Goal: Task Accomplishment & Management: Use online tool/utility

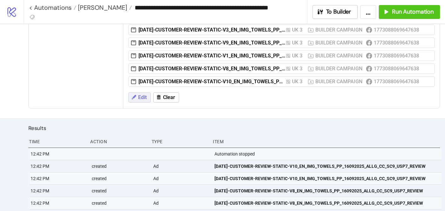
click at [139, 100] on span "Edit" at bounding box center [142, 98] width 9 height 6
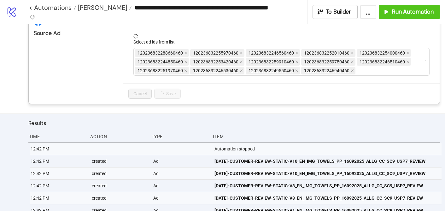
scroll to position [202, 0]
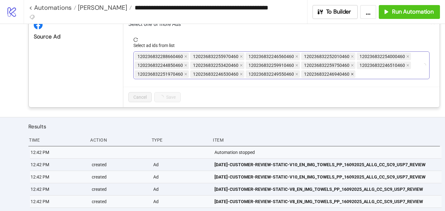
click at [351, 74] on icon "close" at bounding box center [352, 74] width 3 height 3
click at [295, 75] on icon "close" at bounding box center [296, 74] width 3 height 3
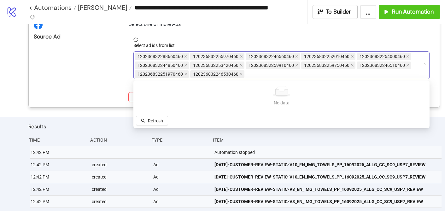
drag, startPoint x: 276, startPoint y: 76, endPoint x: 143, endPoint y: 58, distance: 134.3
click at [143, 58] on div "120236832288660460 120236832255970460 120236832246560460 120236832252010460 120…" at bounding box center [278, 65] width 287 height 27
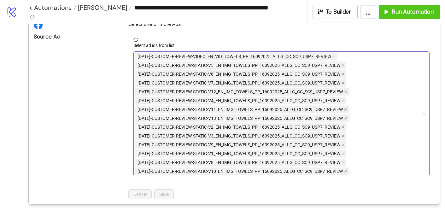
scroll to position [208, 0]
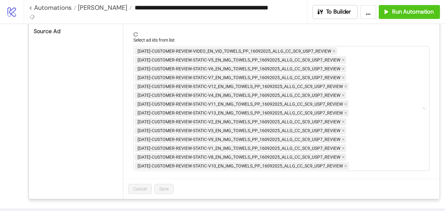
click at [133, 36] on icon "reload" at bounding box center [135, 34] width 4 height 4
click at [137, 32] on icon "reload" at bounding box center [135, 34] width 4 height 4
click at [360, 122] on div "[DATE]-CUSTOMER-REVIEW-VIDEO_EN_VID_TOWELS_PP_16092025_ALLG_CC_SC9_USP7_REVIEW …" at bounding box center [278, 109] width 287 height 124
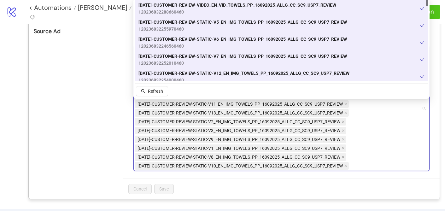
click at [310, 60] on span "120236832252010460" at bounding box center [243, 63] width 209 height 7
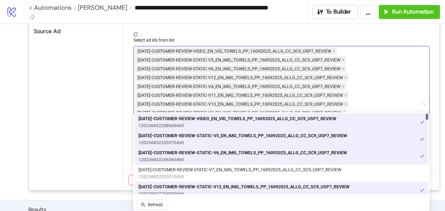
click at [358, 118] on div "[DATE]-CUSTOMER-REVIEW-VIDEO_EN_VID_TOWELS_PP_16092025_ALLG_CC_SC9_USP7_REVIEW …" at bounding box center [280, 122] width 282 height 14
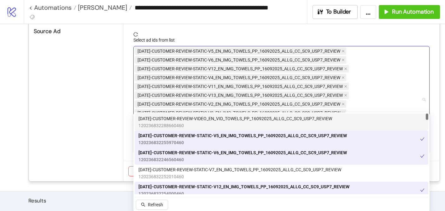
click at [358, 118] on div "[DATE]-CUSTOMER-REVIEW-VIDEO_EN_VID_TOWELS_PP_16092025_ALLG_CC_SC9_USP7_REVIEW …" at bounding box center [282, 122] width 286 height 14
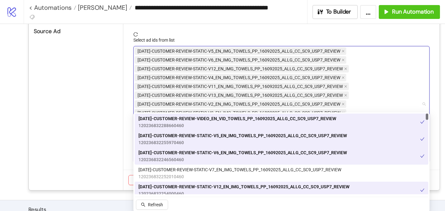
click at [355, 136] on div "[DATE]-CUSTOMER-REVIEW-STATIC-V5_EN_IMG_TOWELS_PP_16092025_ALLG_CC_SC9_USP7_REV…" at bounding box center [280, 139] width 282 height 14
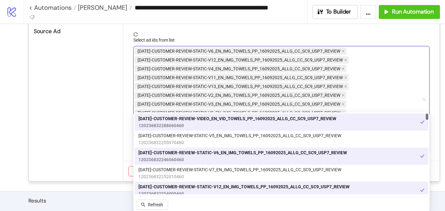
click at [352, 153] on div "[DATE]-CUSTOMER-REVIEW-STATIC-V6_EN_IMG_TOWELS_PP_16092025_ALLG_CC_SC9_USP7_REV…" at bounding box center [280, 156] width 282 height 14
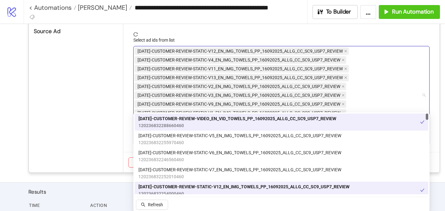
click at [351, 187] on div "[DATE]-CUSTOMER-REVIEW-STATIC-V12_EN_IMG_TOWELS_PP_16092025_ALLG_CC_SC9_USP7_RE…" at bounding box center [280, 190] width 282 height 14
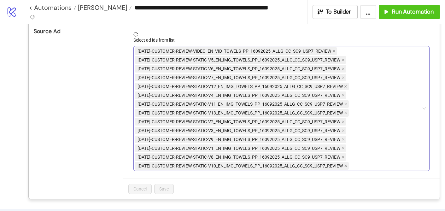
click at [347, 167] on icon "close" at bounding box center [346, 166] width 3 height 3
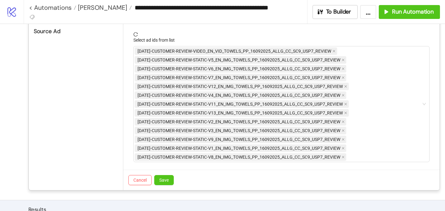
click at [344, 159] on icon "close" at bounding box center [343, 157] width 3 height 3
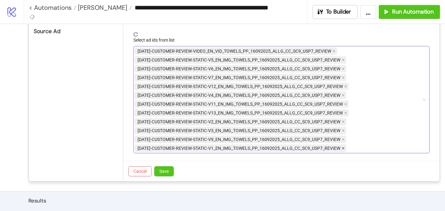
click at [343, 145] on span at bounding box center [343, 148] width 3 height 7
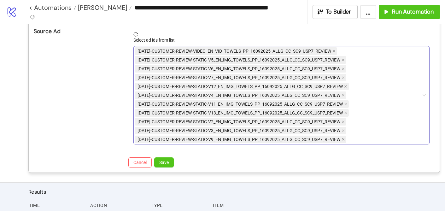
click at [343, 140] on icon "close" at bounding box center [343, 139] width 3 height 3
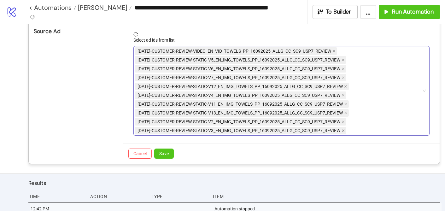
click at [343, 131] on icon "close" at bounding box center [343, 130] width 3 height 3
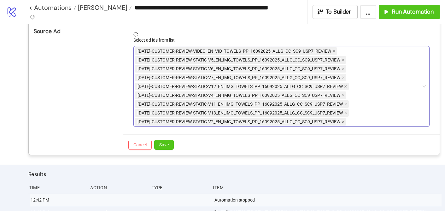
click at [343, 122] on icon "close" at bounding box center [343, 122] width 3 height 3
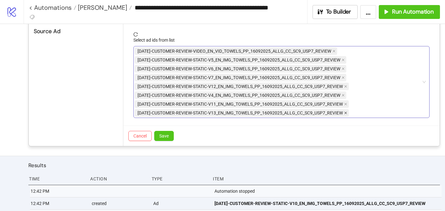
click at [345, 114] on icon "close" at bounding box center [345, 112] width 3 height 3
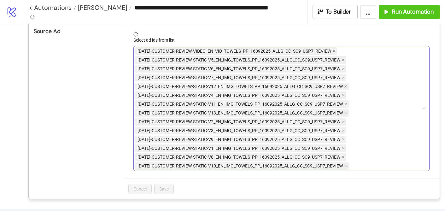
click at [345, 103] on icon "close" at bounding box center [345, 104] width 3 height 3
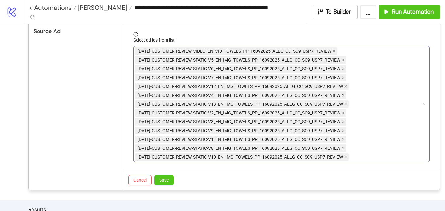
click at [345, 95] on icon "close" at bounding box center [343, 95] width 3 height 3
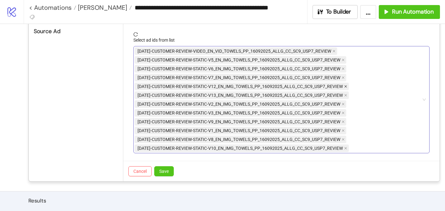
click at [345, 88] on icon "close" at bounding box center [345, 86] width 3 height 3
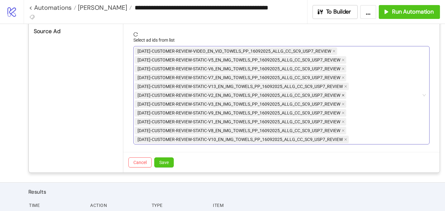
click at [344, 92] on span at bounding box center [343, 95] width 3 height 7
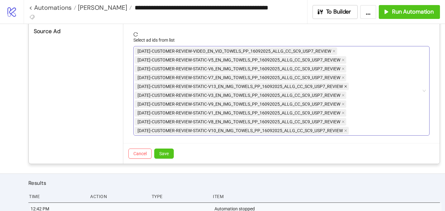
click at [345, 87] on icon "close" at bounding box center [345, 86] width 3 height 3
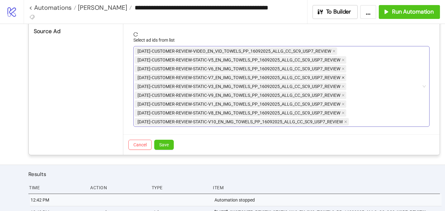
click at [342, 76] on icon "close" at bounding box center [343, 77] width 3 height 3
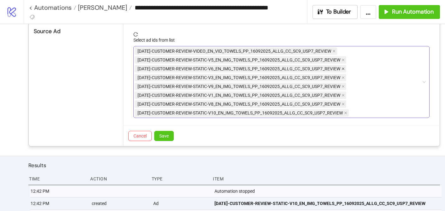
click at [342, 72] on span at bounding box center [343, 68] width 3 height 7
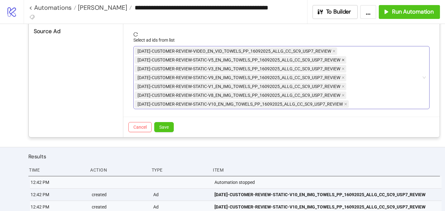
click at [345, 57] on span at bounding box center [343, 59] width 3 height 7
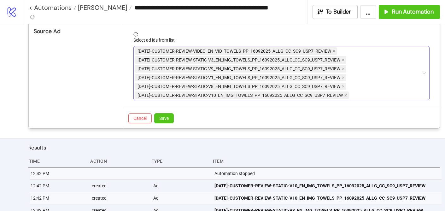
click at [333, 53] on span at bounding box center [334, 51] width 3 height 7
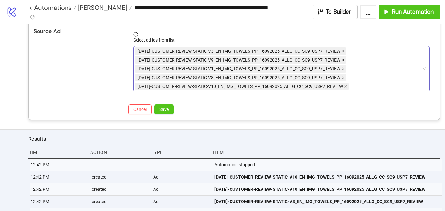
click at [343, 58] on span at bounding box center [343, 59] width 3 height 7
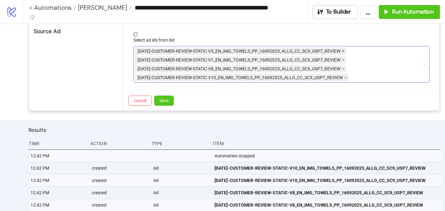
click at [343, 53] on span at bounding box center [343, 51] width 3 height 7
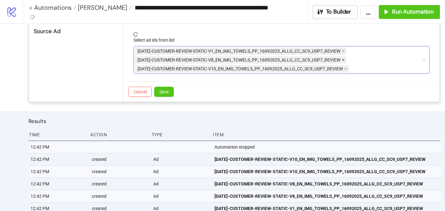
click at [343, 58] on span at bounding box center [343, 59] width 3 height 7
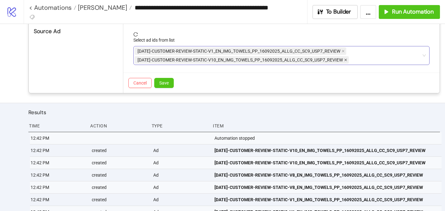
click at [346, 60] on icon "close" at bounding box center [346, 60] width 3 height 3
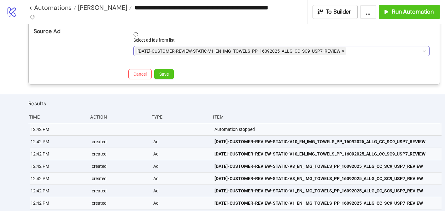
click at [345, 54] on span at bounding box center [343, 51] width 3 height 7
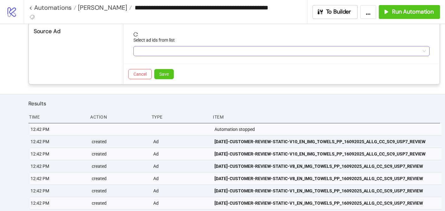
click at [157, 51] on div at bounding box center [278, 51] width 287 height 9
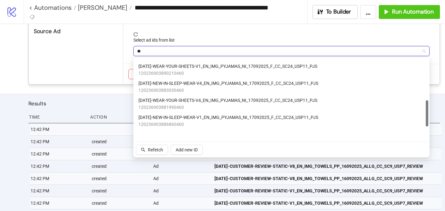
scroll to position [175, 0]
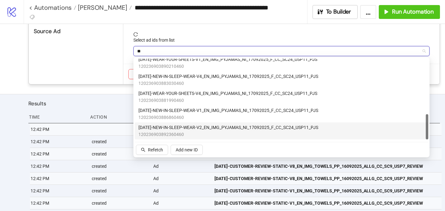
click at [203, 128] on span "[DATE]-NEW-IN-SLEEP-WEAR-V2_EN_IMG_PYJAMAS_NI_17092025_F_CC_SC24_USP11_PJS" at bounding box center [229, 127] width 180 height 7
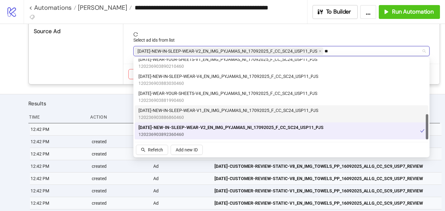
click at [203, 114] on span "120236903886860460" at bounding box center [229, 117] width 180 height 7
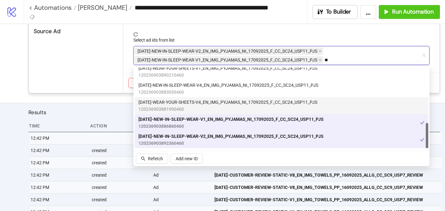
click at [211, 105] on span "[DATE]-WEAR-YOUR-SHEETS-V4_EN_IMG_PYJAMAS_NI_17092025_F_CC_SC24_USP11_PJS" at bounding box center [228, 102] width 179 height 7
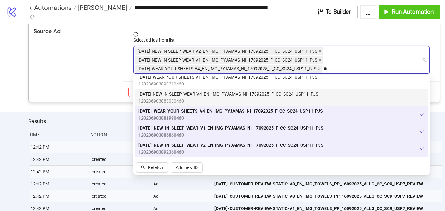
click at [210, 98] on span "120236903883030460" at bounding box center [229, 100] width 180 height 7
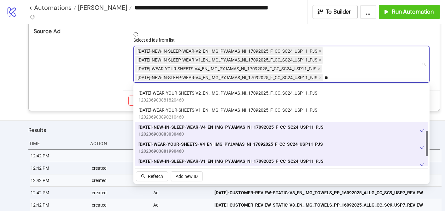
scroll to position [141, 0]
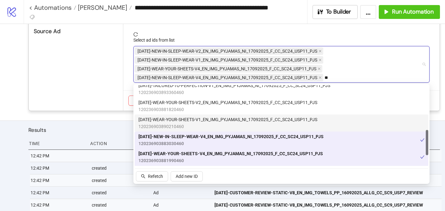
click at [208, 124] on span "120236903890210460" at bounding box center [228, 126] width 179 height 7
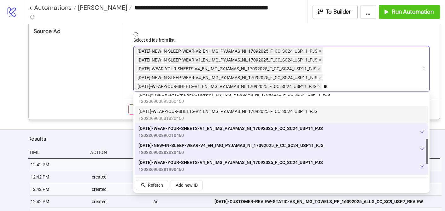
click at [211, 110] on span "[DATE]-WEAR-YOUR-SHEETS-V2_EN_IMG_PYJAMAS_NI_17092025_F_CC_SC24_USP11_PJS" at bounding box center [228, 111] width 179 height 7
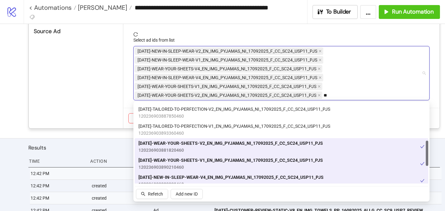
scroll to position [116, 0]
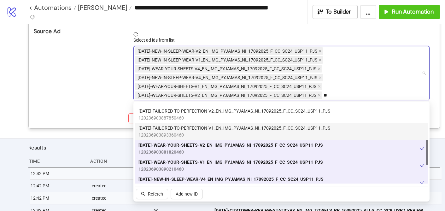
click at [211, 133] on span "120236903893360460" at bounding box center [235, 135] width 192 height 7
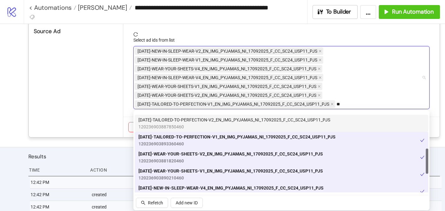
click at [214, 118] on span "[DATE]-TAILORED-TO-PERFECTION-V2_EN_IMG_PYJAMAS_NI_17092025_F_CC_SC24_USP11_PJS" at bounding box center [235, 119] width 192 height 7
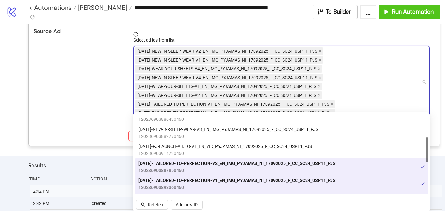
scroll to position [74, 0]
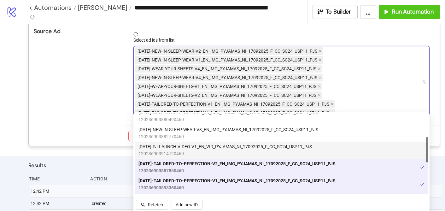
click at [207, 156] on span "120236903914720460" at bounding box center [226, 153] width 174 height 7
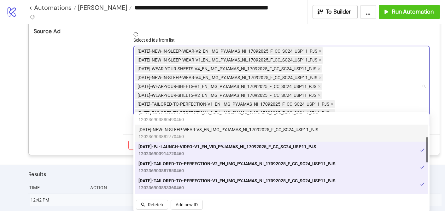
click at [213, 135] on span "120236903882770460" at bounding box center [229, 136] width 180 height 7
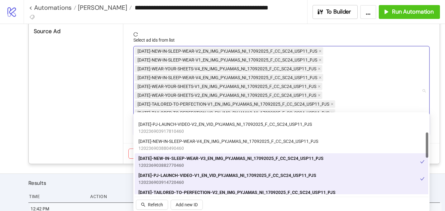
scroll to position [45, 0]
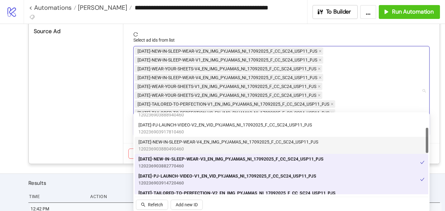
click at [212, 142] on span "[DATE]-NEW-IN-SLEEP-WEAR-V4_EN_IMG_PYJAMAS_NI_17092025_F_CC_SC24_USP11_PJS" at bounding box center [229, 142] width 180 height 7
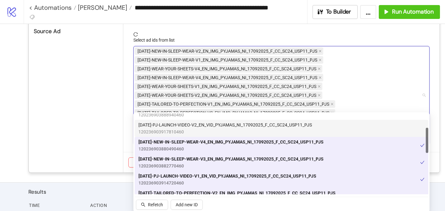
click at [214, 129] on span "120236903917810460" at bounding box center [226, 131] width 174 height 7
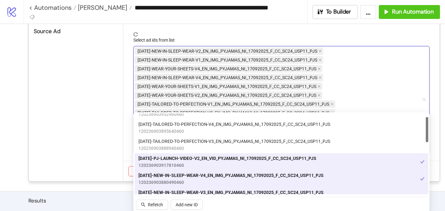
scroll to position [11, 0]
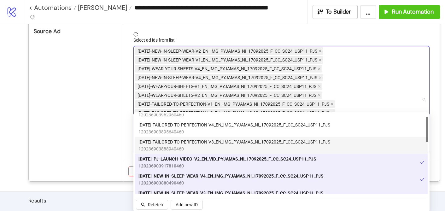
click at [210, 145] on span "[DATE]-TAILORED-TO-PERFECTION-V3_EN_IMG_PYJAMAS_NI_17092025_F_CC_SC24_USP11_PJS" at bounding box center [235, 142] width 192 height 7
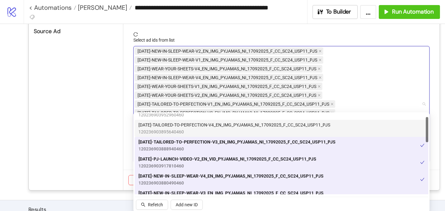
click at [216, 127] on span "[DATE]-TAILORED-TO-PERFECTION-V4_EN_IMG_PYJAMAS_NI_17092025_F_CC_SC24_USP11_PJS" at bounding box center [235, 124] width 192 height 7
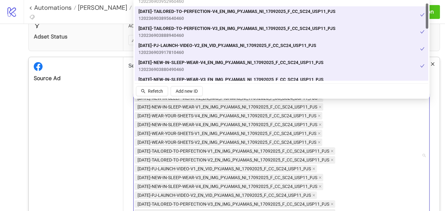
scroll to position [0, 0]
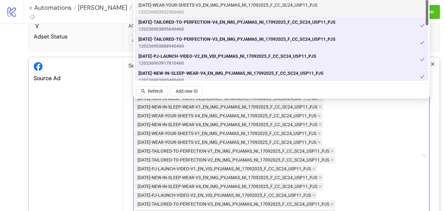
click at [244, 9] on span "120236903952960460" at bounding box center [228, 12] width 179 height 7
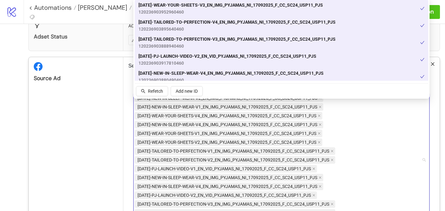
type input "**"
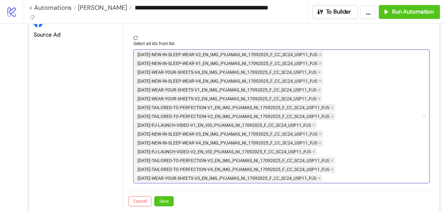
scroll to position [203, 0]
click at [164, 202] on span "Save" at bounding box center [163, 201] width 9 height 5
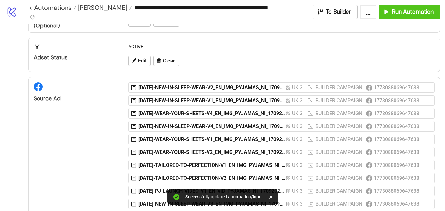
scroll to position [0, 0]
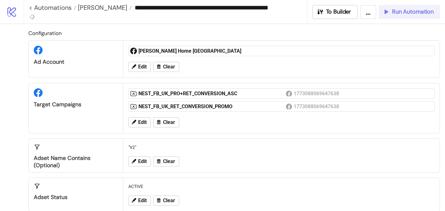
click at [406, 15] on span "Run Automation" at bounding box center [413, 11] width 42 height 7
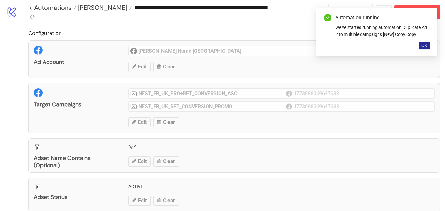
click at [426, 47] on span "OK" at bounding box center [424, 45] width 6 height 5
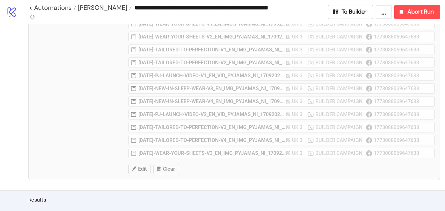
scroll to position [257, 0]
click at [228, 61] on div "Source Ad [DATE]-NEW-IN-SLEEP-WEAR-V2_EN_IMG_PYJAMAS_NI_17092025_F_CC_SC24_USP1…" at bounding box center [234, 69] width 412 height 219
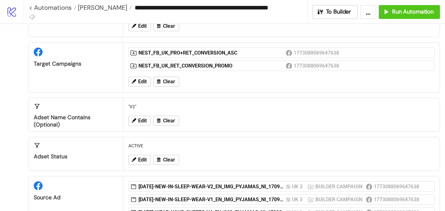
scroll to position [44, 0]
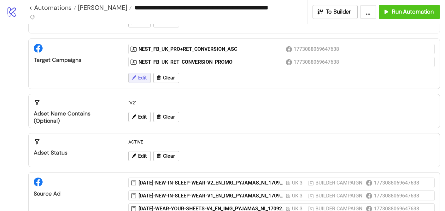
click at [135, 80] on icon at bounding box center [134, 78] width 6 height 6
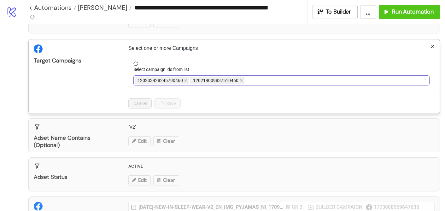
click at [182, 79] on span "120233428245790460" at bounding box center [162, 81] width 54 height 8
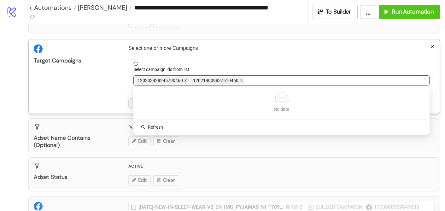
click at [185, 79] on span at bounding box center [185, 80] width 3 height 7
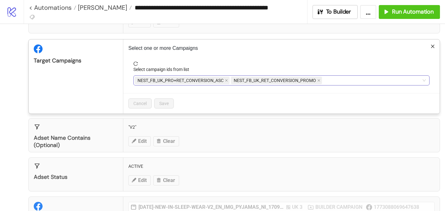
click at [185, 79] on span "NEST_FB_UK_PRO+RET_CONVERSION_ASC" at bounding box center [181, 80] width 86 height 7
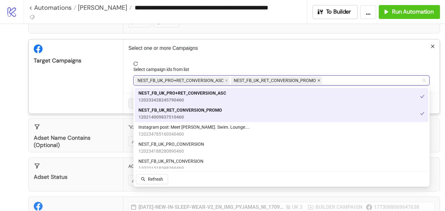
click at [318, 80] on icon "close" at bounding box center [318, 80] width 3 height 3
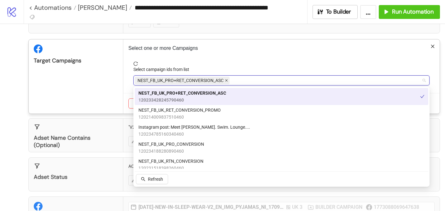
click at [228, 81] on icon "close" at bounding box center [226, 80] width 3 height 3
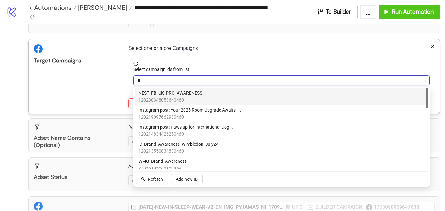
type input "***"
click at [232, 93] on div "NEST_FB_UK_PRO_AWARENESS_ 120230348053640460" at bounding box center [282, 97] width 286 height 14
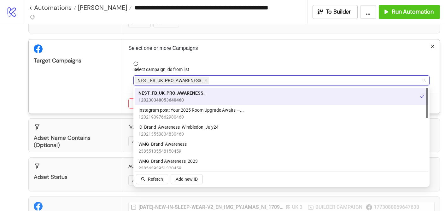
click at [235, 62] on span "reload" at bounding box center [281, 64] width 296 height 4
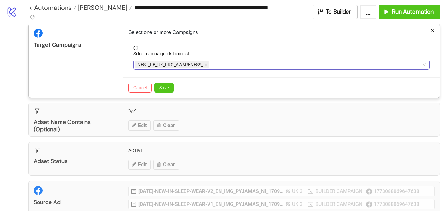
scroll to position [62, 0]
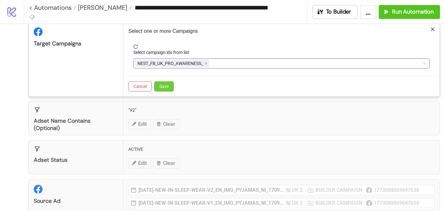
click at [169, 88] on button "Save" at bounding box center [164, 86] width 20 height 10
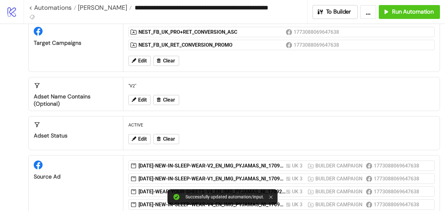
click at [139, 125] on div "ACTIVE Edit Clear" at bounding box center [281, 132] width 316 height 33
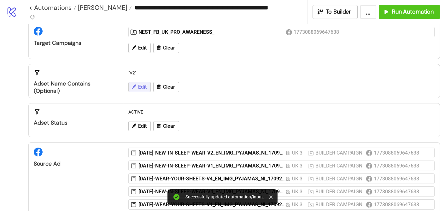
click at [144, 83] on button "Edit" at bounding box center [139, 87] width 22 height 10
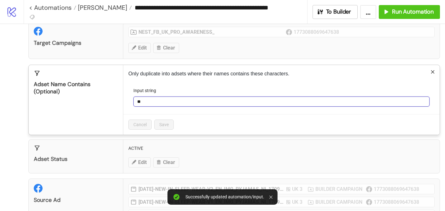
drag, startPoint x: 157, startPoint y: 104, endPoint x: 134, endPoint y: 101, distance: 23.6
click at [134, 101] on input "**" at bounding box center [281, 102] width 296 height 10
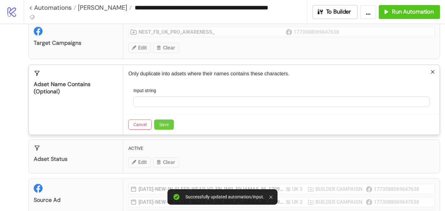
click at [162, 123] on span "Save" at bounding box center [163, 124] width 9 height 5
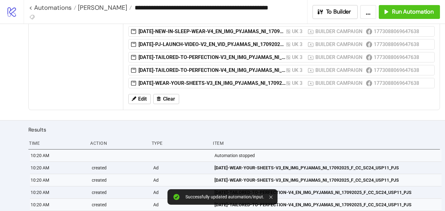
scroll to position [313, 0]
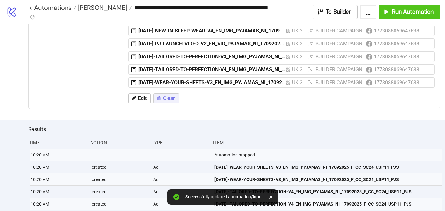
click at [163, 102] on button "Clear" at bounding box center [166, 98] width 26 height 10
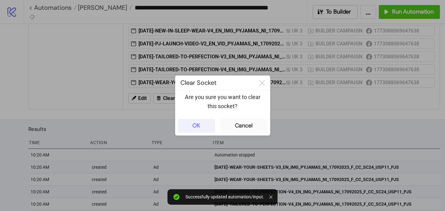
click at [201, 122] on button "OK" at bounding box center [196, 126] width 37 height 14
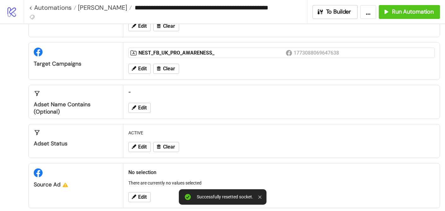
scroll to position [41, 0]
click at [137, 197] on button "Edit" at bounding box center [139, 197] width 22 height 10
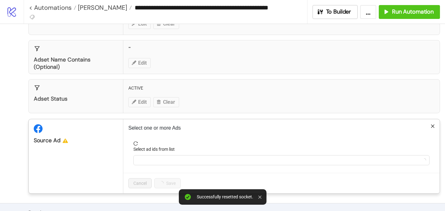
scroll to position [91, 0]
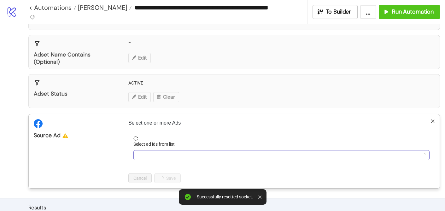
click at [159, 153] on div at bounding box center [278, 155] width 287 height 9
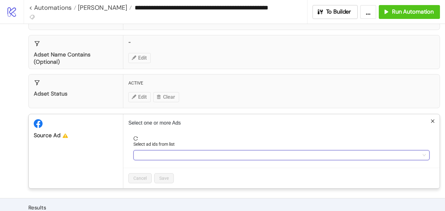
paste input "**********"
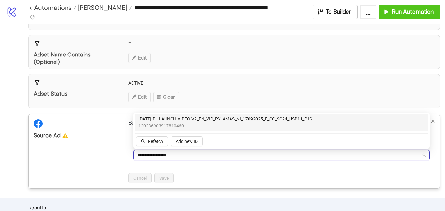
type input "**********"
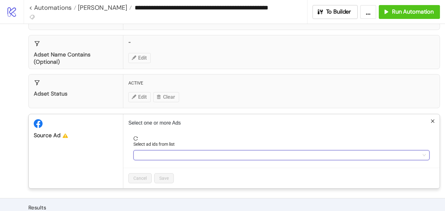
paste input "**********"
type input "**********"
drag, startPoint x: 238, startPoint y: 159, endPoint x: 185, endPoint y: 156, distance: 53.1
click at [185, 156] on div at bounding box center [278, 155] width 287 height 9
paste input "**********"
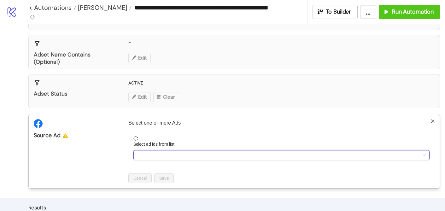
type input "**********"
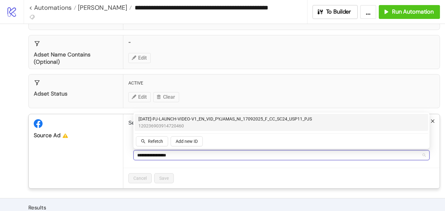
click at [196, 125] on span "120236903914720460" at bounding box center [226, 125] width 174 height 7
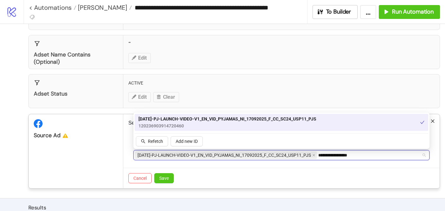
click at [336, 158] on input "**********" at bounding box center [341, 155] width 46 height 8
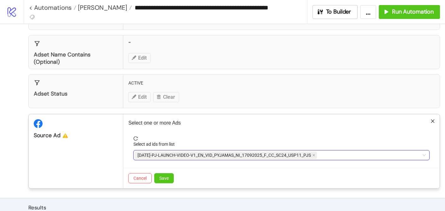
drag, startPoint x: 369, startPoint y: 154, endPoint x: 329, endPoint y: 153, distance: 40.4
click at [329, 154] on div "[DATE]-PJ-LAUNCH-VIDEO-V1_EN_VID_PYJAMAS_NI_17092025_F_CC_SC24_USP11_PJS" at bounding box center [278, 155] width 287 height 9
type input "*"
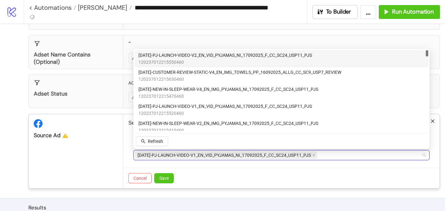
paste input "**********"
type input "**********"
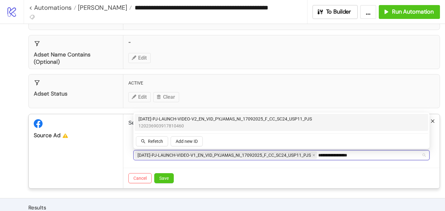
click at [244, 119] on span "[DATE]-PJ-LAUNCH-VIDEO-V2_EN_VID_PYJAMAS_NI_17092025_F_CC_SC24_USP11_PJS" at bounding box center [226, 118] width 174 height 7
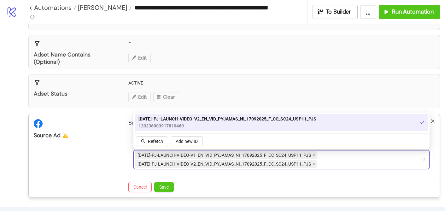
click at [284, 195] on div "Cancel Save" at bounding box center [281, 187] width 316 height 21
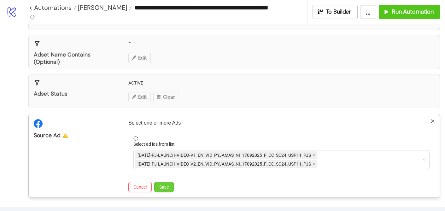
click at [163, 187] on span "Save" at bounding box center [163, 187] width 9 height 5
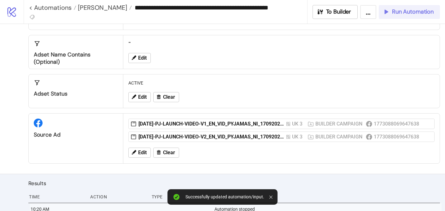
click at [404, 15] on span "Run Automation" at bounding box center [413, 11] width 42 height 7
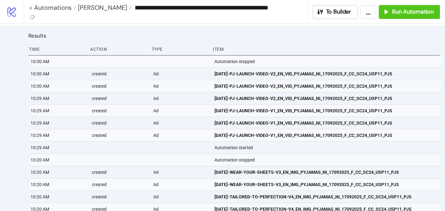
scroll to position [279, 0]
